Goal: Task Accomplishment & Management: Manage account settings

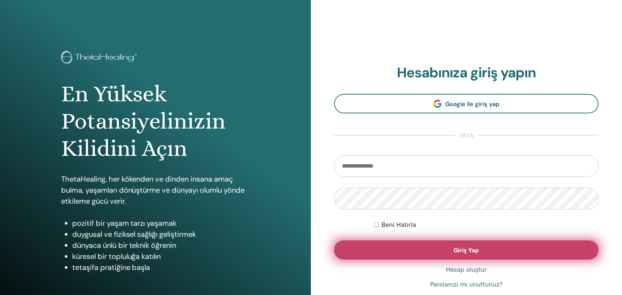
type input "**********"
click at [413, 247] on button "Giriş Yap" at bounding box center [466, 250] width 265 height 19
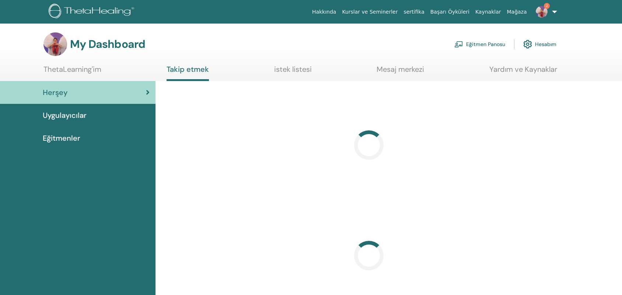
click at [487, 38] on link "Eğitmen Panosu" at bounding box center [480, 44] width 51 height 16
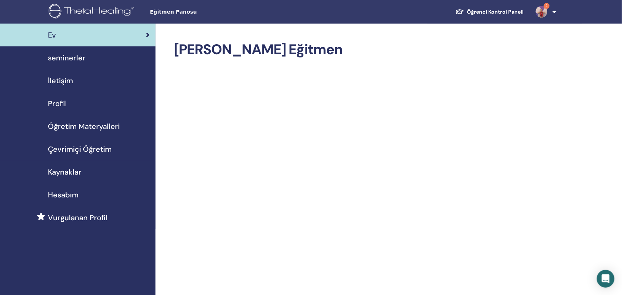
click at [69, 57] on span "seminerler" at bounding box center [67, 57] width 38 height 11
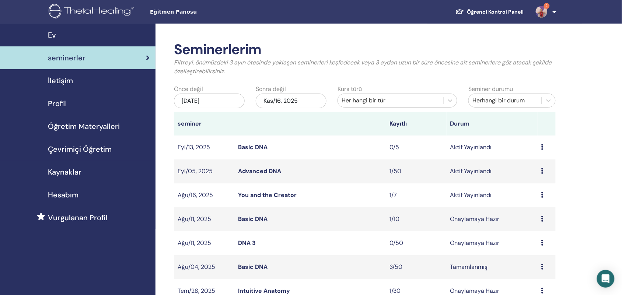
click at [542, 193] on icon at bounding box center [543, 195] width 2 height 6
click at [530, 198] on link "Ön izleme" at bounding box center [529, 199] width 27 height 8
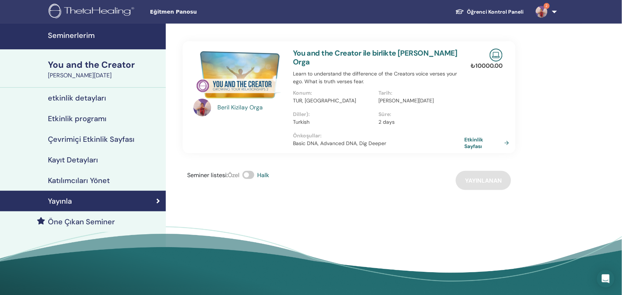
click at [80, 98] on h4 "etkinlik detayları" at bounding box center [77, 98] width 58 height 9
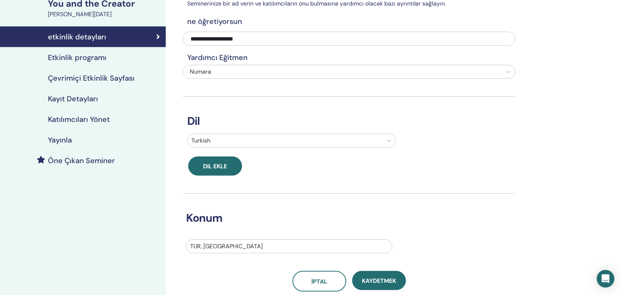
scroll to position [58, 0]
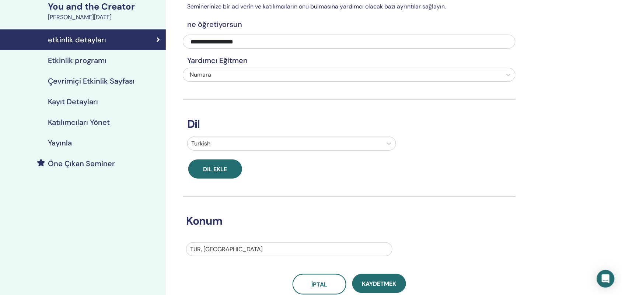
click at [85, 64] on h4 "Etkinlik programı" at bounding box center [77, 60] width 59 height 9
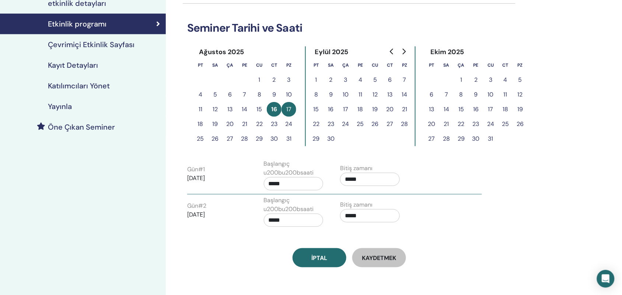
scroll to position [122, 0]
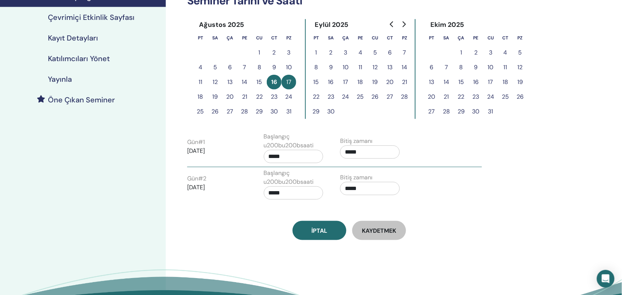
click at [86, 58] on h4 "Katılımcıları Yönet" at bounding box center [79, 58] width 62 height 9
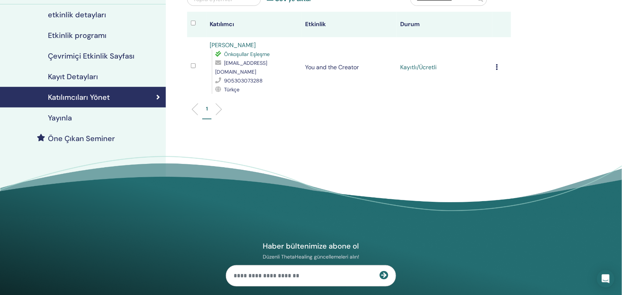
scroll to position [25, 0]
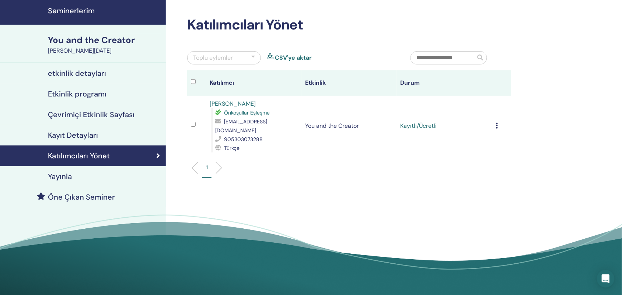
click at [97, 71] on h4 "etkinlik detayları" at bounding box center [77, 73] width 58 height 9
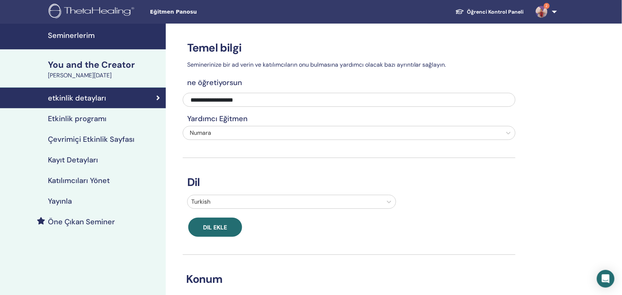
click at [101, 141] on h4 "Çevrimiçi Etkinlik Sayfası" at bounding box center [91, 139] width 87 height 9
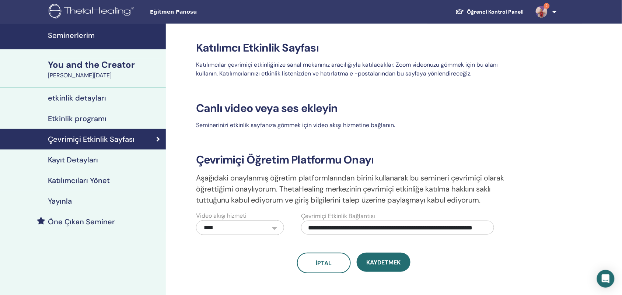
click at [418, 226] on input "**********" at bounding box center [397, 228] width 193 height 14
